Goal: Register for event/course

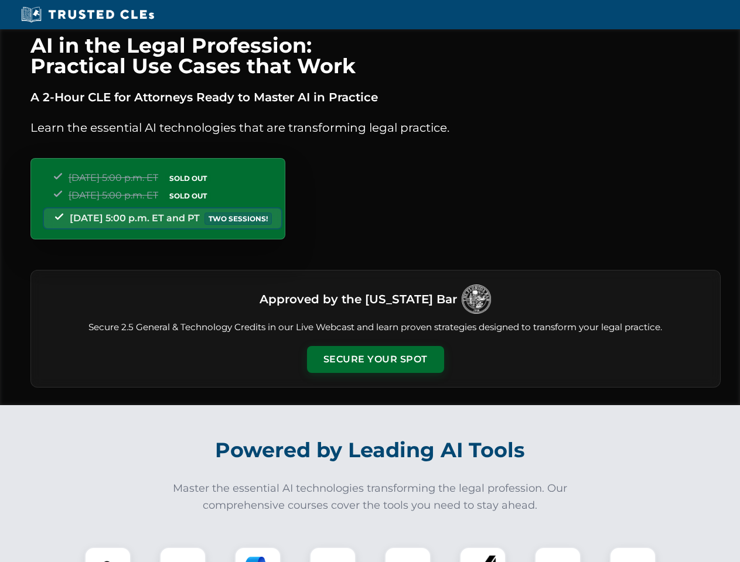
click at [375, 360] on button "Secure Your Spot" at bounding box center [375, 359] width 137 height 27
click at [108, 555] on img at bounding box center [108, 571] width 34 height 34
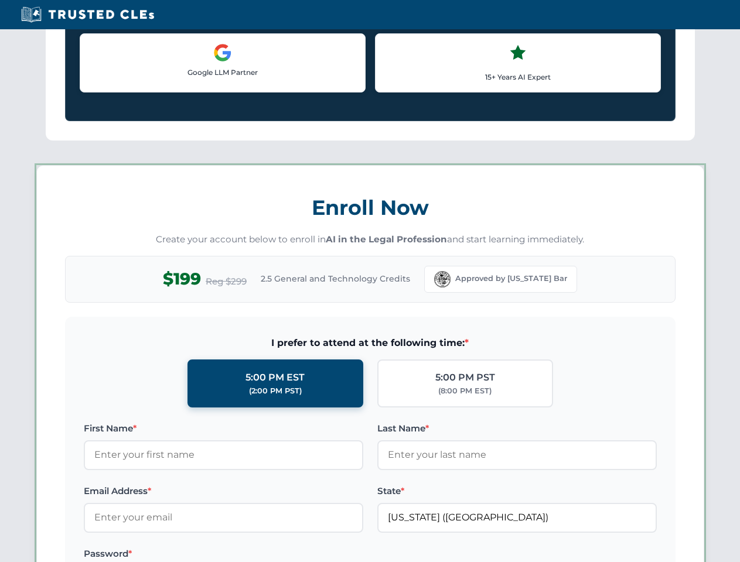
click at [258, 555] on label "Password *" at bounding box center [223, 554] width 279 height 14
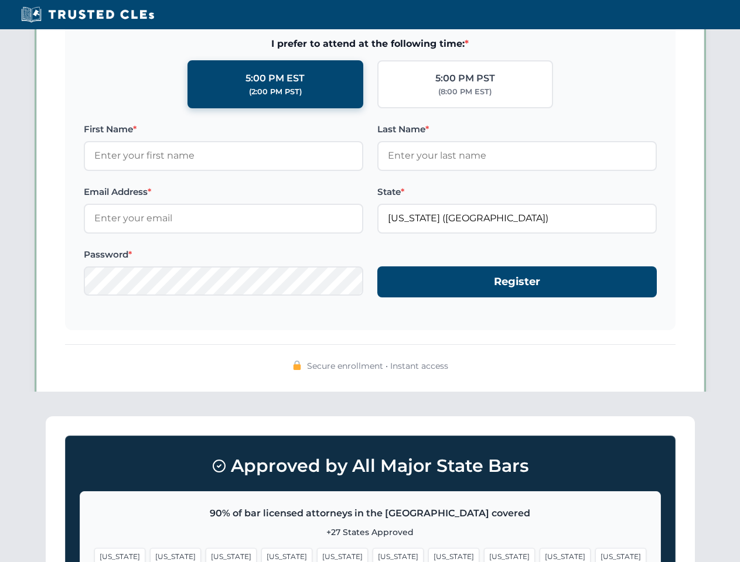
click at [539, 555] on span "[US_STATE]" at bounding box center [564, 556] width 51 height 17
